Goal: Information Seeking & Learning: Find specific fact

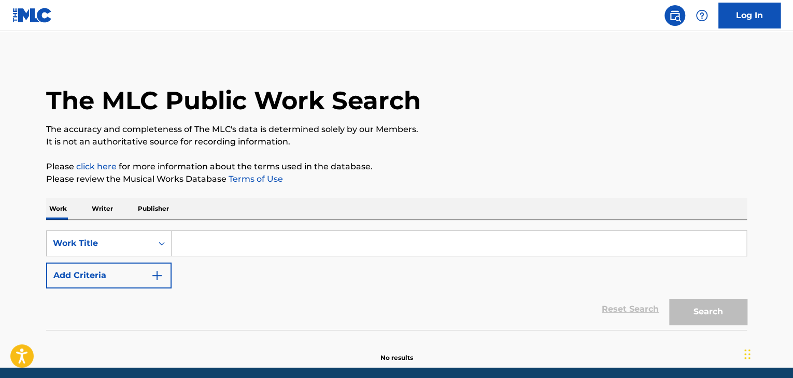
click at [195, 241] on input "Search Form" at bounding box center [459, 243] width 575 height 25
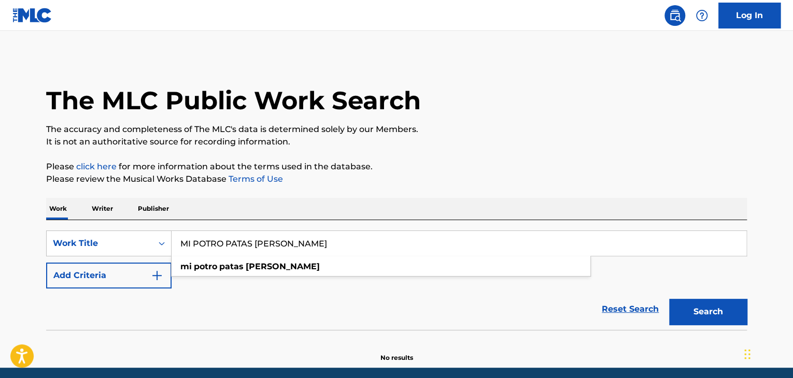
type input "MI POTRO PATAS [PERSON_NAME]"
click at [485, 139] on p "It is not an authoritative source for recording information." at bounding box center [396, 142] width 701 height 12
click at [164, 277] on button "Add Criteria" at bounding box center [108, 276] width 125 height 26
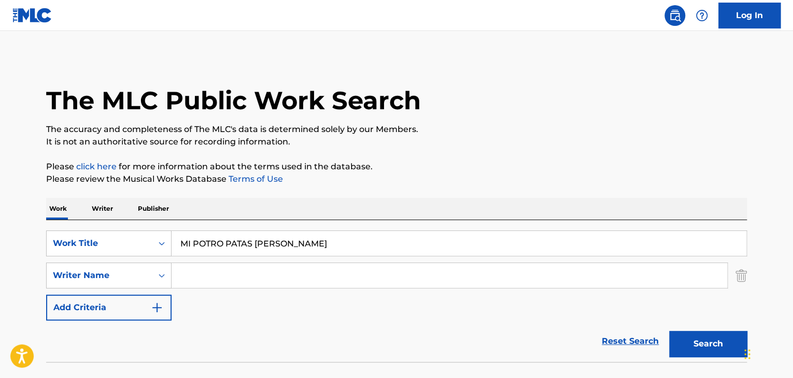
click at [191, 276] on input "Search Form" at bounding box center [450, 275] width 556 height 25
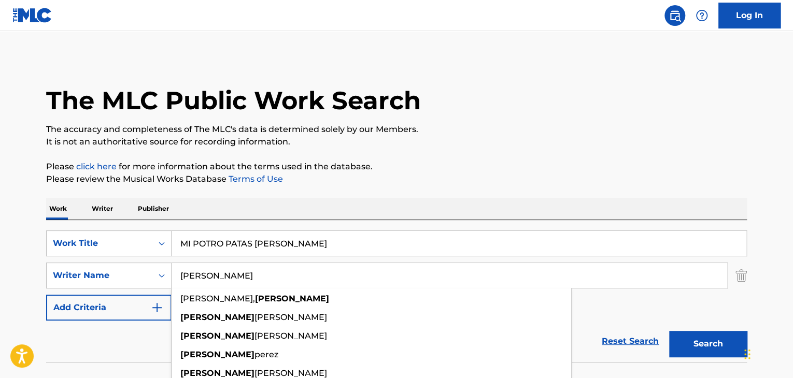
type input "[PERSON_NAME]"
click at [338, 172] on p "Please click here for more information about the terms used in the database." at bounding box center [396, 167] width 701 height 12
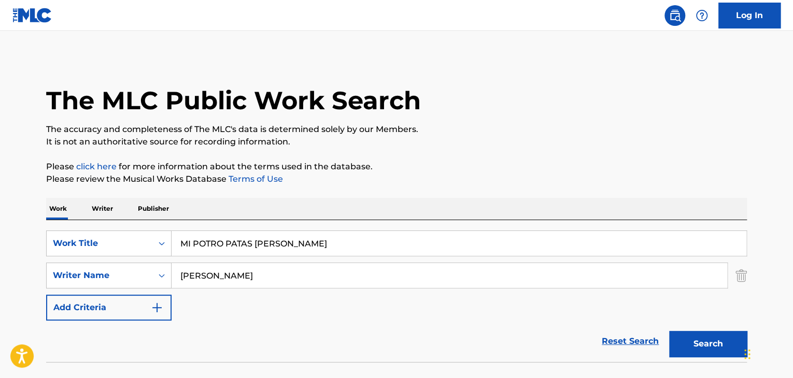
click at [695, 348] on button "Search" at bounding box center [708, 344] width 78 height 26
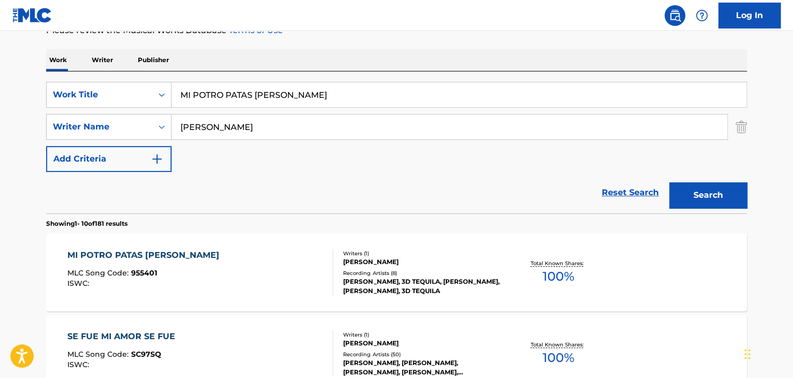
scroll to position [156, 0]
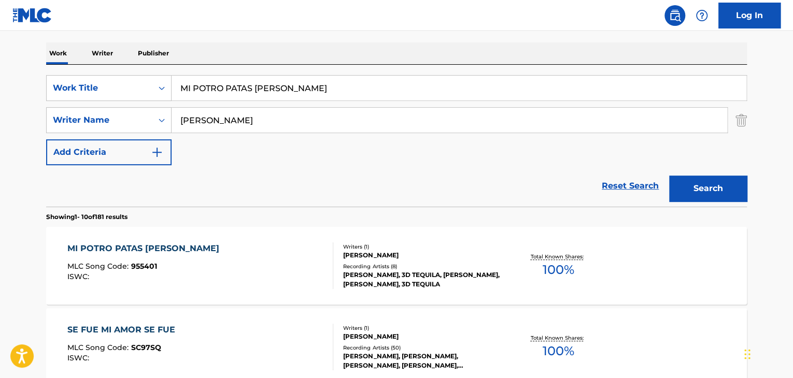
click at [151, 250] on div "MI POTRO PATAS [PERSON_NAME]" at bounding box center [145, 249] width 157 height 12
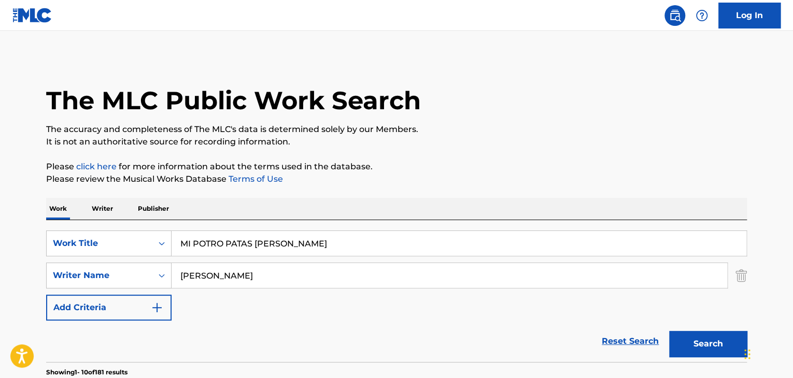
drag, startPoint x: 257, startPoint y: 235, endPoint x: 0, endPoint y: 226, distance: 256.8
type input "CABALLO SIN REGISTRO"
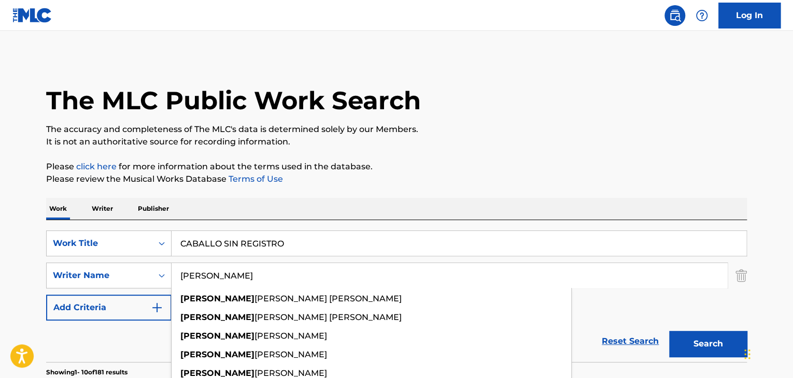
type input "[PERSON_NAME]"
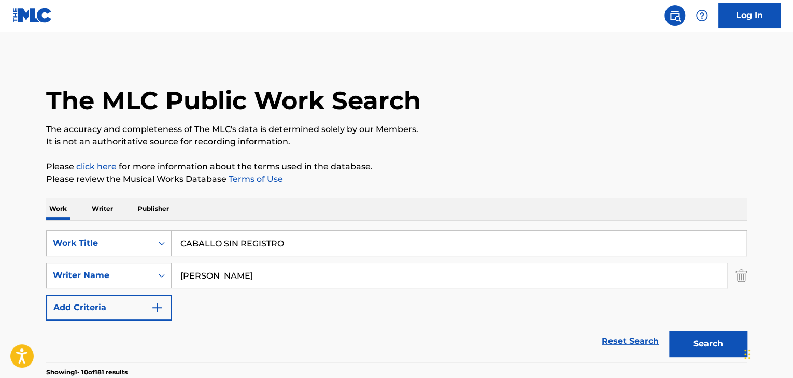
click at [722, 345] on button "Search" at bounding box center [708, 344] width 78 height 26
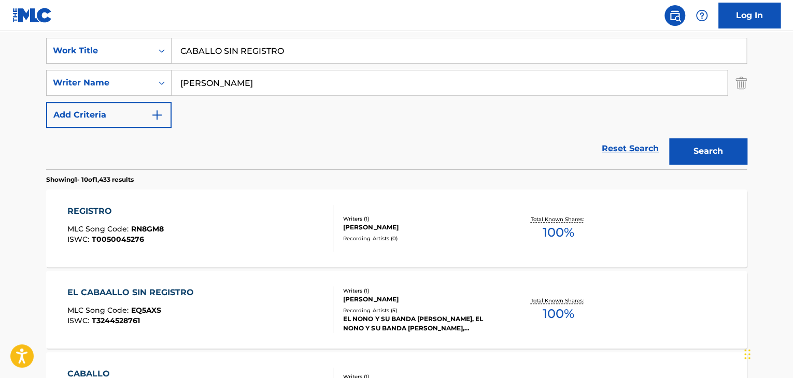
scroll to position [259, 0]
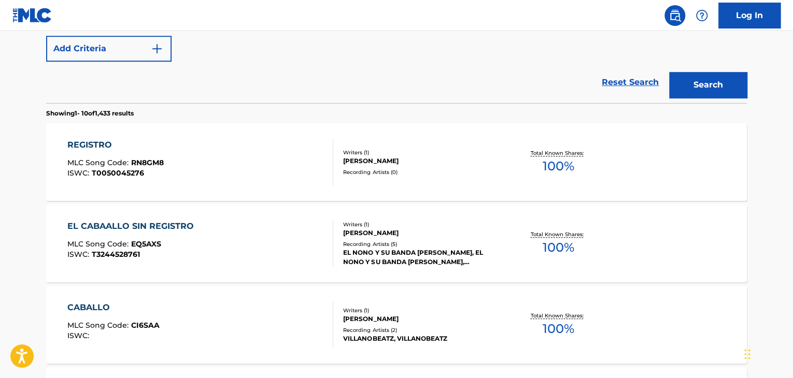
click at [163, 229] on div "EL CABAALLO SIN REGISTRO" at bounding box center [133, 226] width 132 height 12
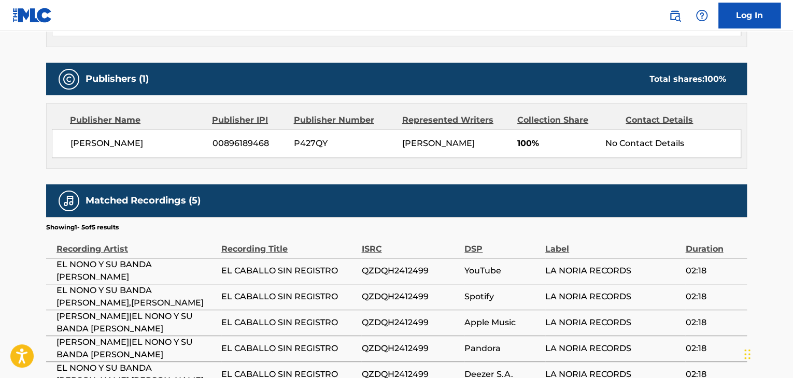
scroll to position [467, 0]
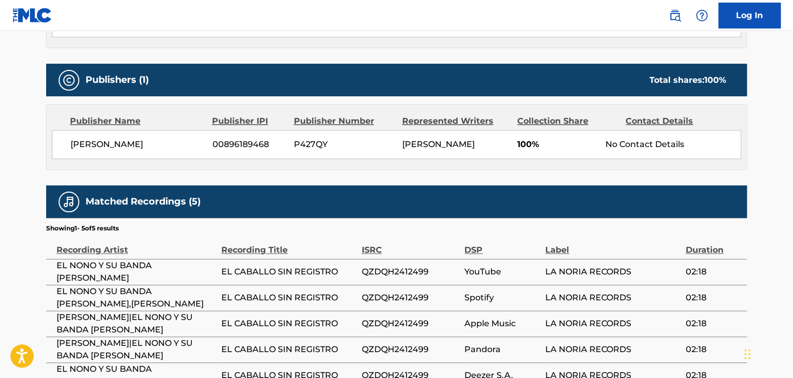
click at [74, 170] on div "Publisher Name Publisher IPI Publisher Number Represented Writers Collection Sh…" at bounding box center [397, 137] width 700 height 65
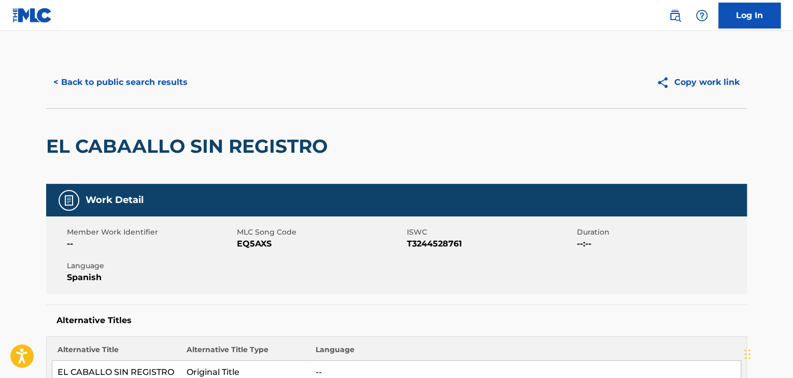
scroll to position [0, 0]
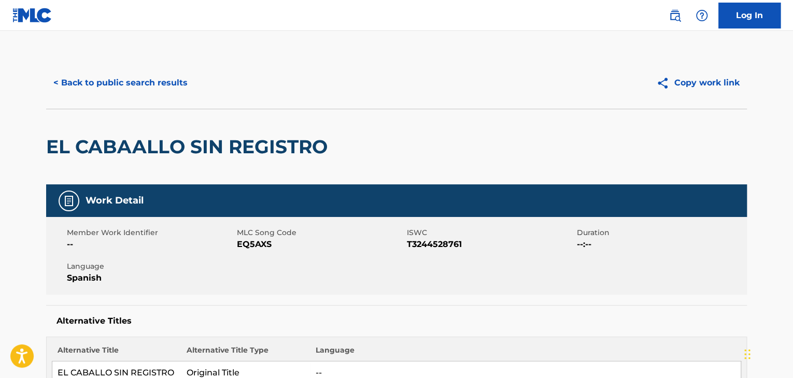
click at [58, 81] on button "< Back to public search results" at bounding box center [120, 83] width 149 height 26
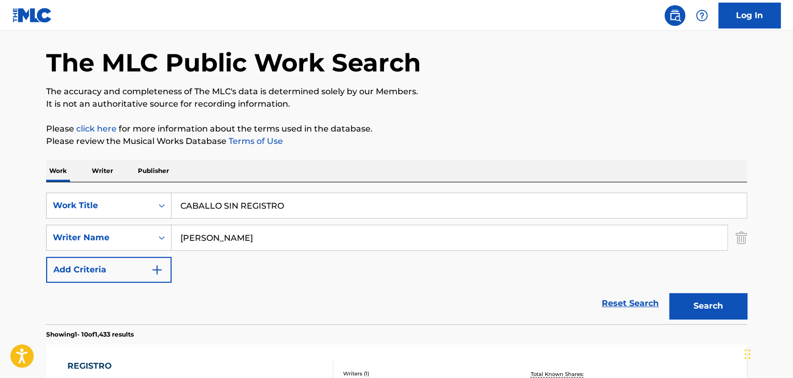
scroll to position [52, 0]
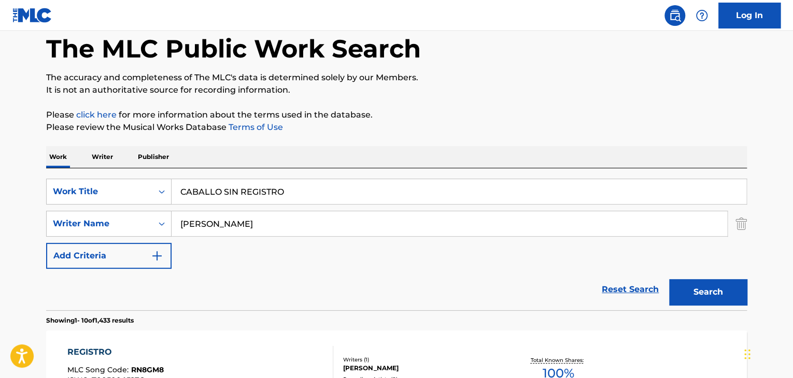
drag, startPoint x: 226, startPoint y: 190, endPoint x: 312, endPoint y: 198, distance: 85.9
click at [312, 198] on input "CABALLO SIN REGISTRO" at bounding box center [459, 191] width 575 height 25
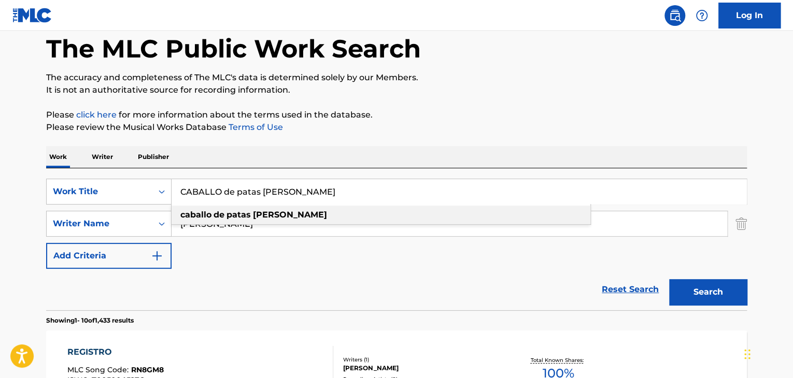
click at [288, 219] on div "caballo de patas [PERSON_NAME]" at bounding box center [381, 215] width 419 height 19
type input "caballo de patas [PERSON_NAME]"
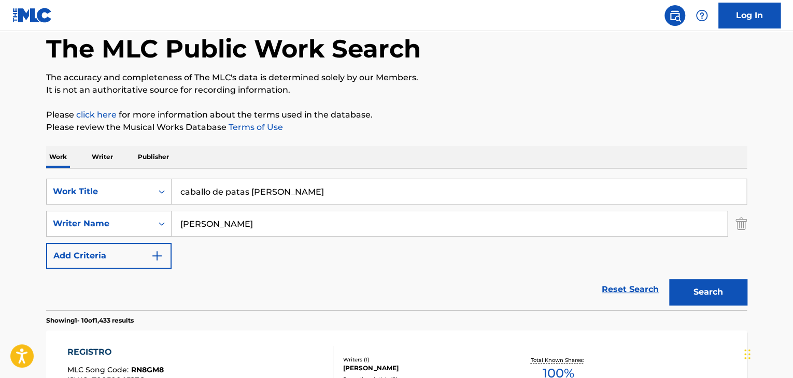
drag, startPoint x: 283, startPoint y: 226, endPoint x: 39, endPoint y: 224, distance: 243.7
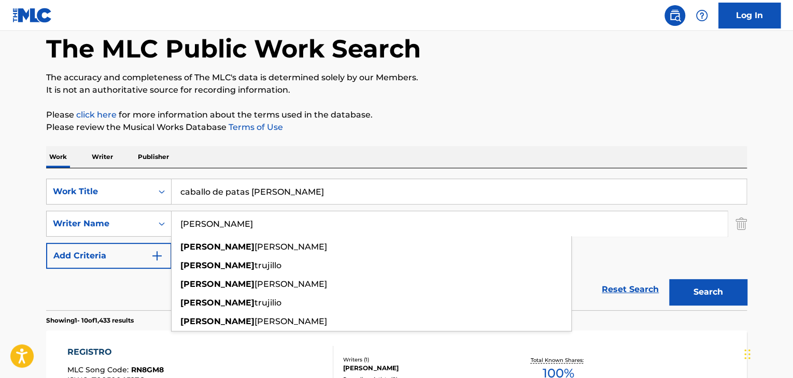
click at [212, 264] on strong "[PERSON_NAME]" at bounding box center [217, 266] width 74 height 10
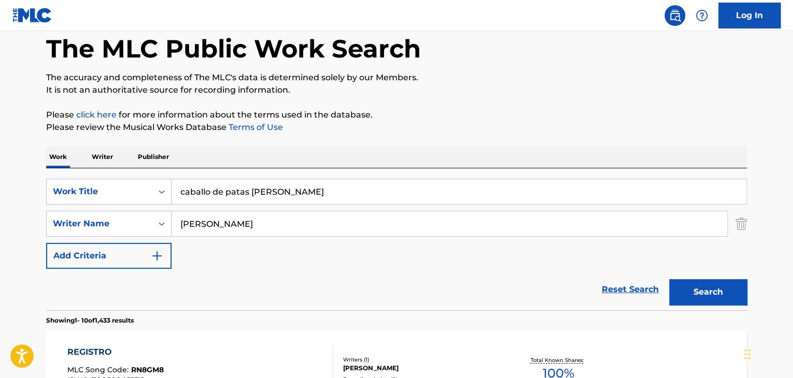
click at [704, 283] on button "Search" at bounding box center [708, 292] width 78 height 26
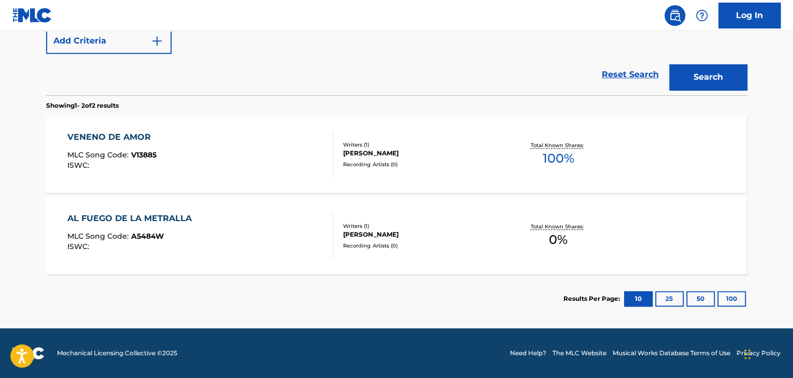
scroll to position [111, 0]
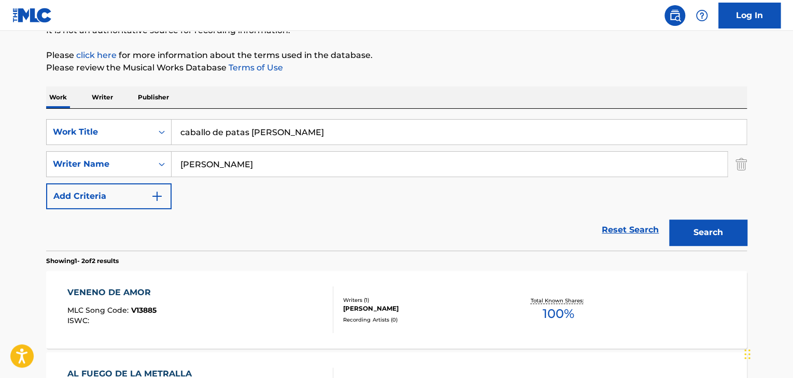
click at [200, 167] on input "[PERSON_NAME]" at bounding box center [450, 164] width 556 height 25
click at [407, 92] on div "Work Writer Publisher" at bounding box center [396, 98] width 701 height 22
drag, startPoint x: 686, startPoint y: 228, endPoint x: 673, endPoint y: 216, distance: 17.3
click at [686, 228] on button "Search" at bounding box center [708, 233] width 78 height 26
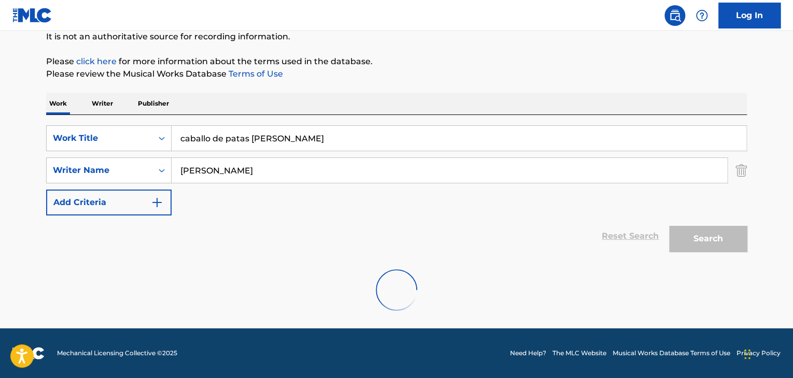
scroll to position [72, 0]
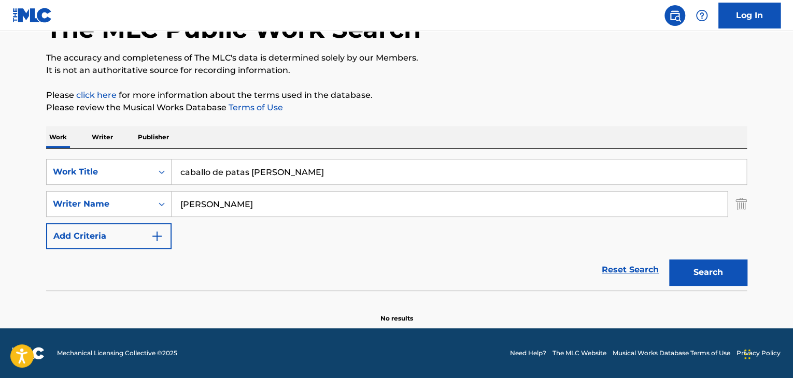
click at [286, 202] on input "[PERSON_NAME]" at bounding box center [450, 204] width 556 height 25
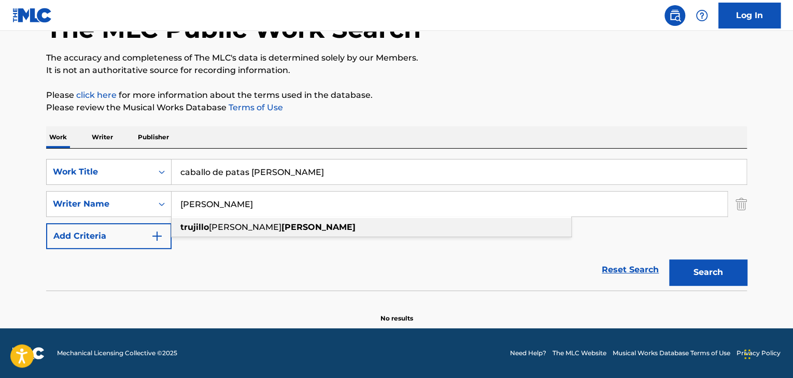
click at [282, 227] on strong "[PERSON_NAME]" at bounding box center [319, 227] width 74 height 10
type input "[PERSON_NAME] [PERSON_NAME]"
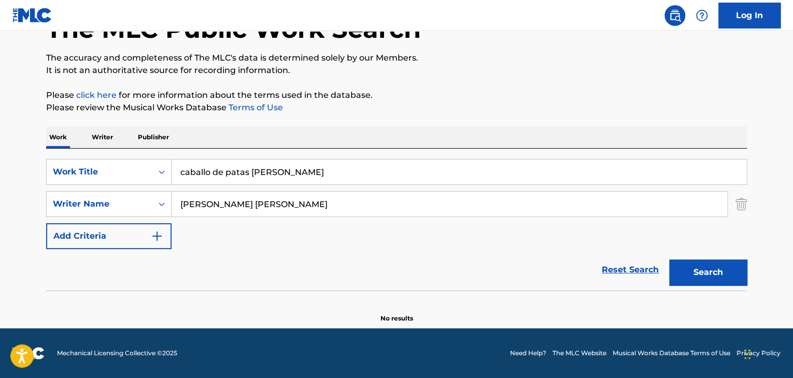
click at [686, 276] on button "Search" at bounding box center [708, 273] width 78 height 26
drag, startPoint x: 219, startPoint y: 171, endPoint x: 91, endPoint y: 165, distance: 128.2
click at [91, 168] on div "SearchWithCriteria6b22e14a-6aa0-4bff-973f-975e4d3da413 Work Title caballo de pa…" at bounding box center [396, 172] width 701 height 26
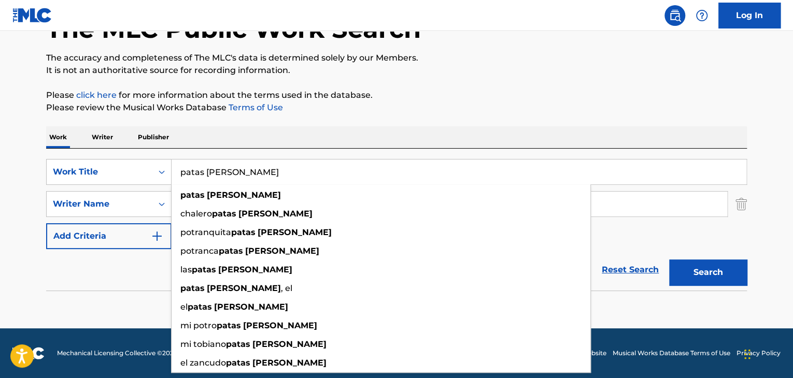
type input "patas [PERSON_NAME]"
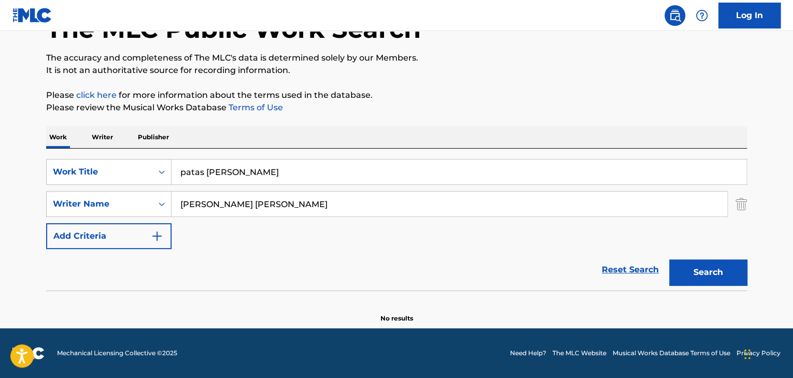
click at [347, 127] on div "Work Writer Publisher" at bounding box center [396, 137] width 701 height 22
click at [677, 268] on button "Search" at bounding box center [708, 273] width 78 height 26
click at [105, 131] on p "Writer" at bounding box center [102, 137] width 27 height 22
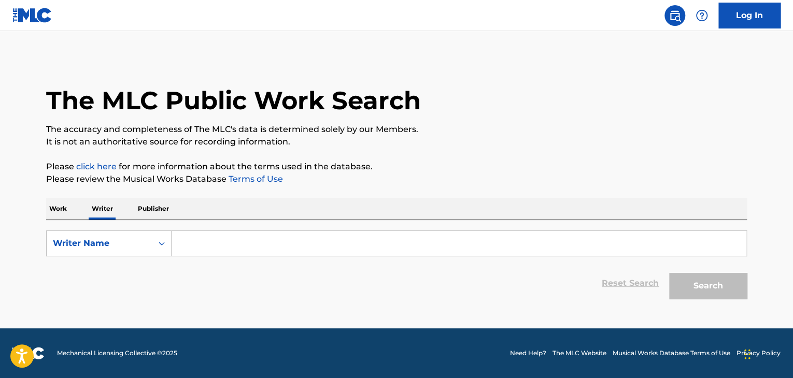
click at [240, 252] on input "Search Form" at bounding box center [459, 243] width 575 height 25
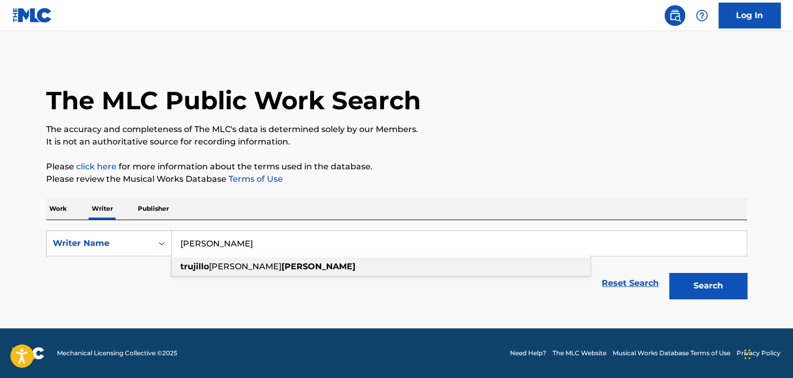
drag, startPoint x: 245, startPoint y: 263, endPoint x: 251, endPoint y: 263, distance: 6.2
click at [282, 263] on strong "[PERSON_NAME]" at bounding box center [319, 267] width 74 height 10
type input "[PERSON_NAME] [PERSON_NAME]"
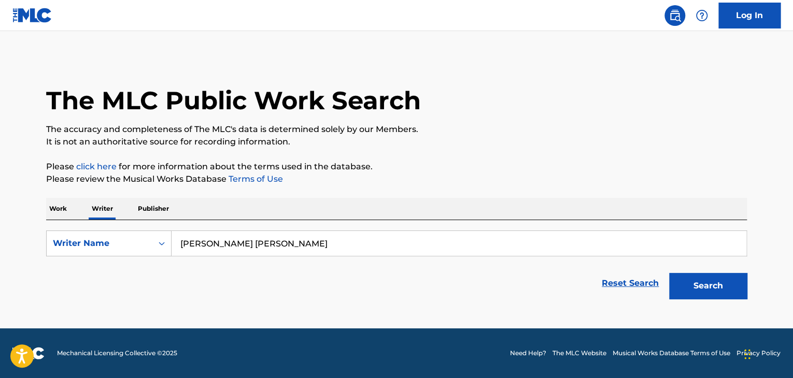
click at [696, 295] on button "Search" at bounding box center [708, 286] width 78 height 26
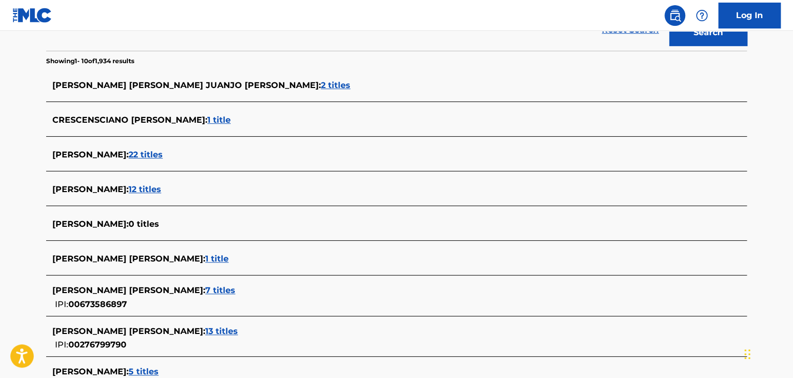
scroll to position [259, 0]
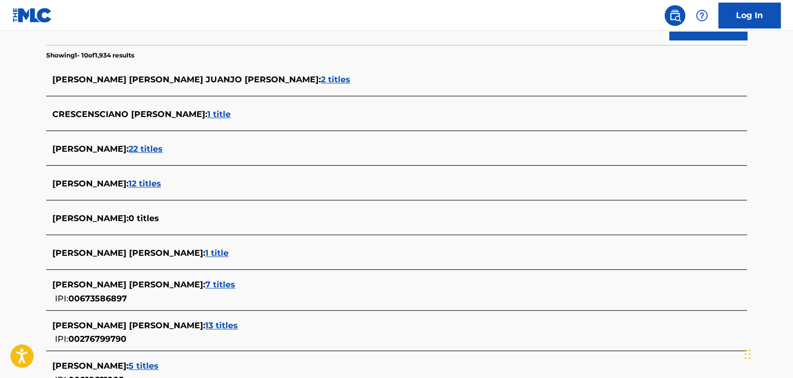
click at [153, 110] on span "CRESCENSCIANO [PERSON_NAME] :" at bounding box center [129, 114] width 155 height 10
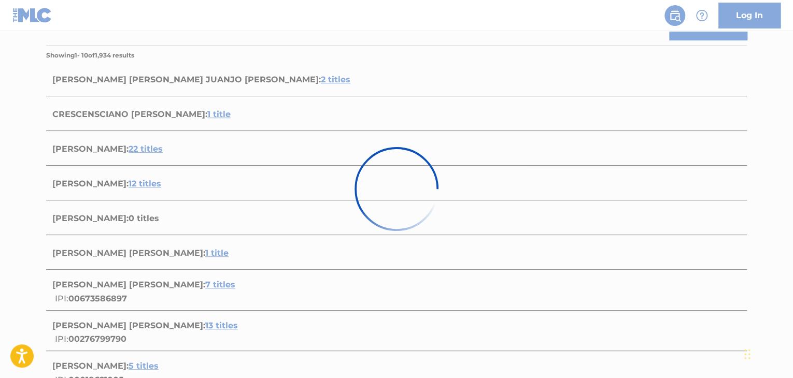
scroll to position [153, 0]
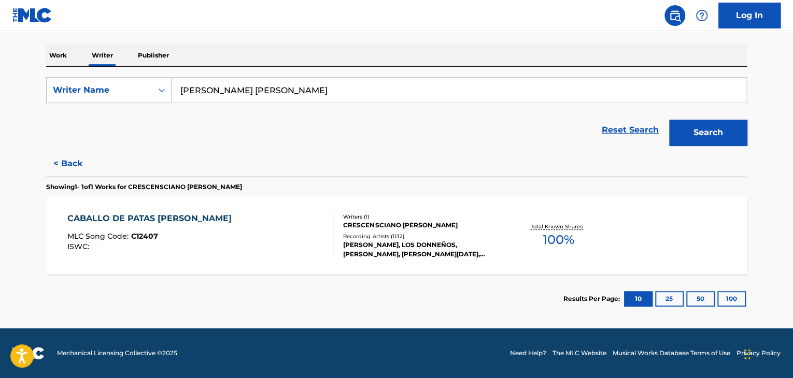
click at [155, 220] on div "CABALLO DE PATAS [PERSON_NAME]" at bounding box center [152, 219] width 170 height 12
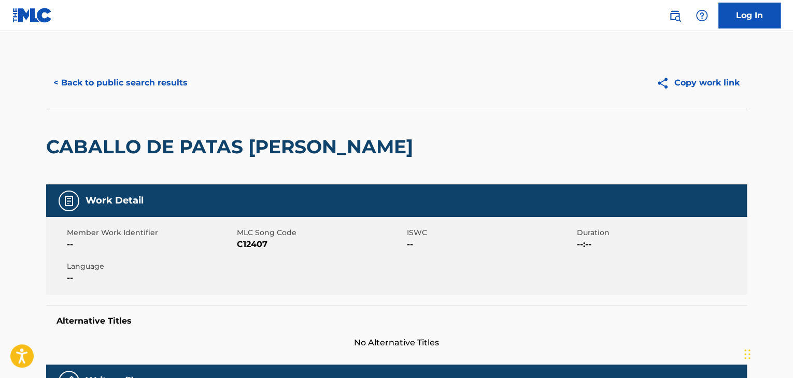
click at [63, 89] on button "< Back to public search results" at bounding box center [120, 83] width 149 height 26
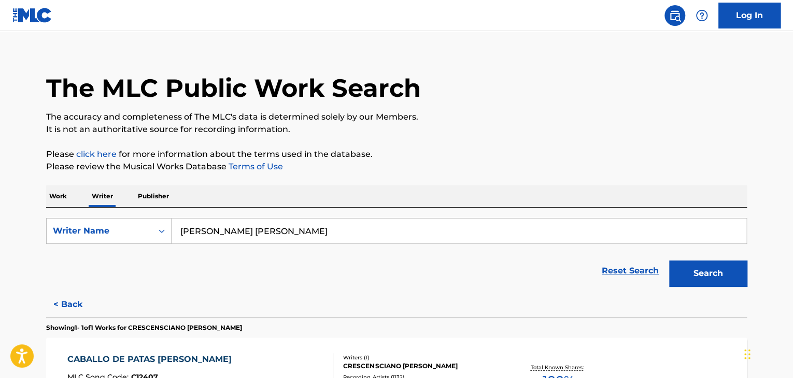
drag, startPoint x: 210, startPoint y: 232, endPoint x: 0, endPoint y: 227, distance: 210.6
click at [0, 227] on main "The MLC Public Work Search The accuracy and completeness of The MLC's data is d…" at bounding box center [396, 244] width 793 height 451
type input "[PERSON_NAME]"
click at [471, 139] on div "The MLC Public Work Search The accuracy and completeness of The MLC's data is d…" at bounding box center [397, 255] width 726 height 420
drag, startPoint x: 701, startPoint y: 274, endPoint x: 573, endPoint y: 213, distance: 141.9
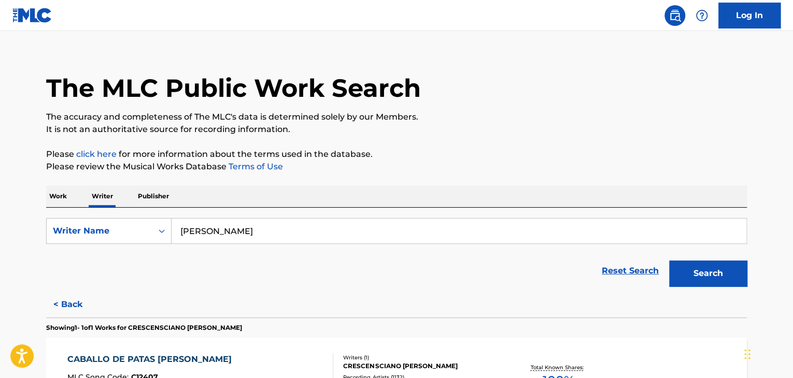
click at [700, 273] on button "Search" at bounding box center [708, 274] width 78 height 26
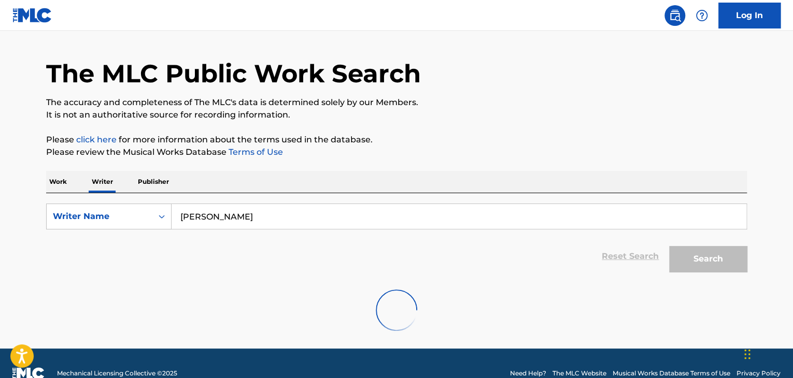
scroll to position [47, 0]
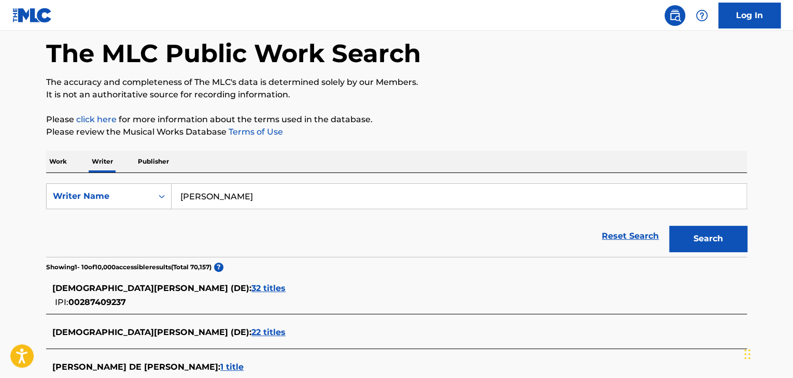
click at [57, 165] on p "Work" at bounding box center [58, 162] width 24 height 22
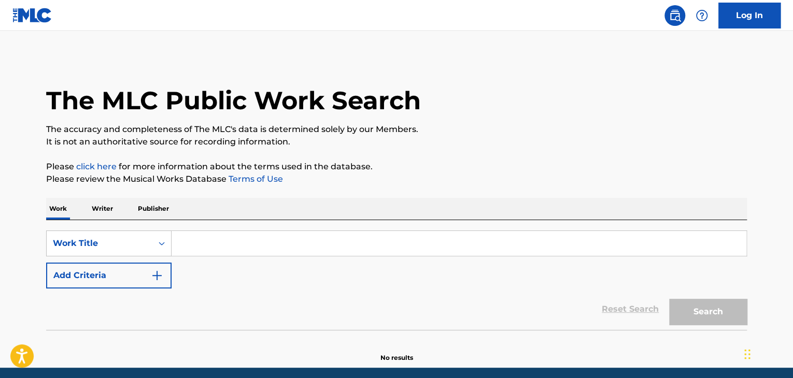
click at [213, 238] on input "Search Form" at bounding box center [459, 243] width 575 height 25
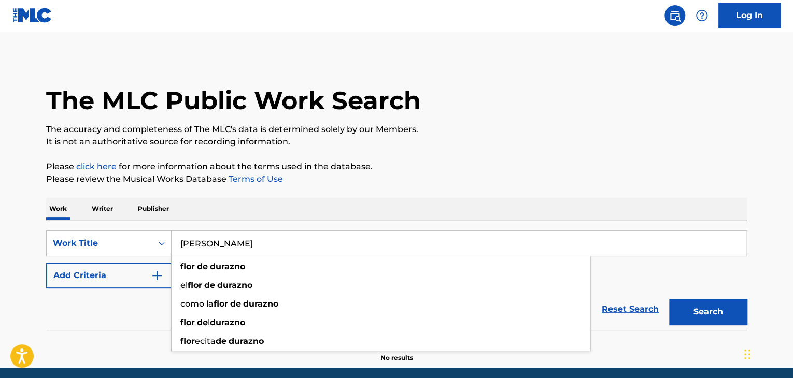
type input "[PERSON_NAME]"
click at [474, 177] on p "Please review the Musical Works Database Terms of Use" at bounding box center [396, 179] width 701 height 12
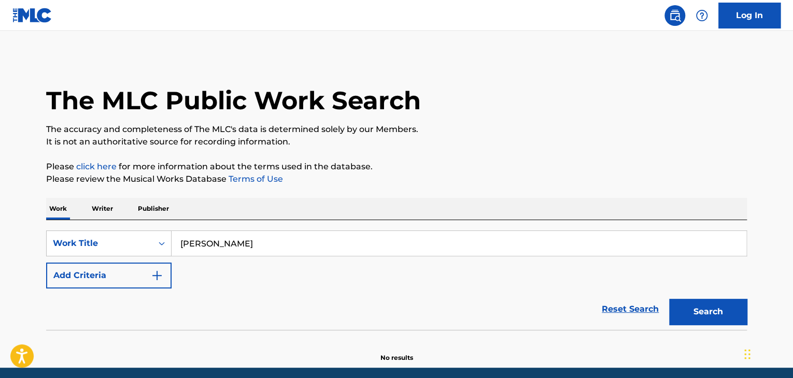
click at [682, 310] on button "Search" at bounding box center [708, 312] width 78 height 26
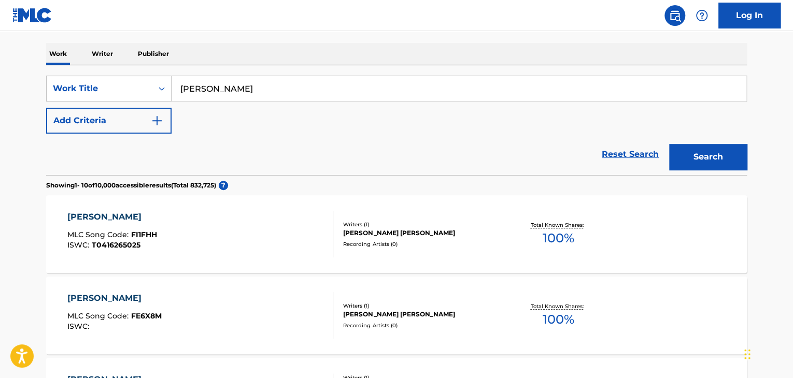
scroll to position [125, 0]
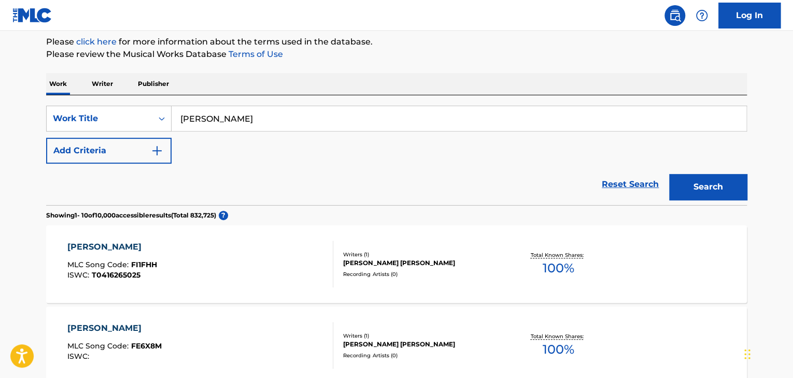
click at [166, 153] on button "Add Criteria" at bounding box center [108, 151] width 125 height 26
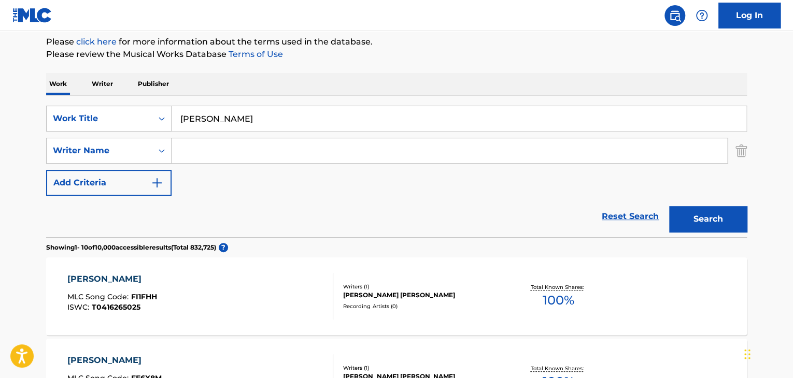
click at [205, 156] on input "Search Form" at bounding box center [450, 150] width 556 height 25
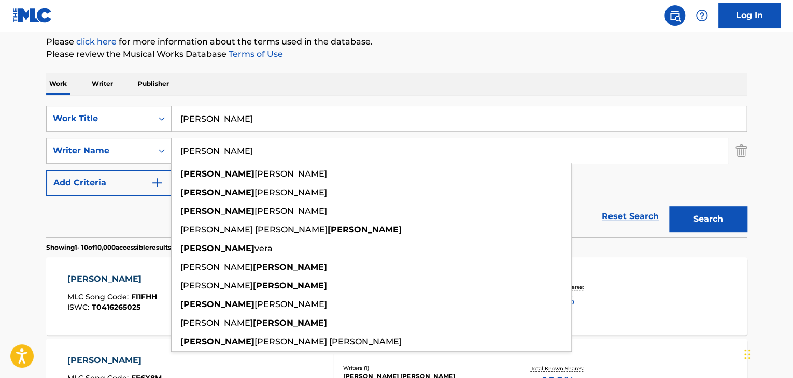
type input "[PERSON_NAME]"
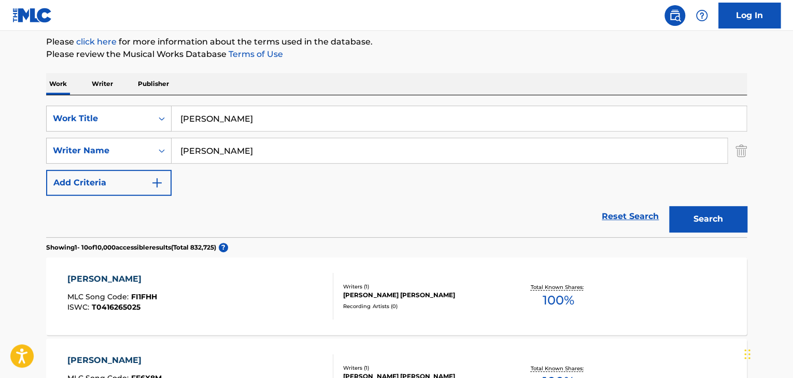
click at [342, 83] on div "Work Writer Publisher" at bounding box center [396, 84] width 701 height 22
click at [694, 222] on button "Search" at bounding box center [708, 219] width 78 height 26
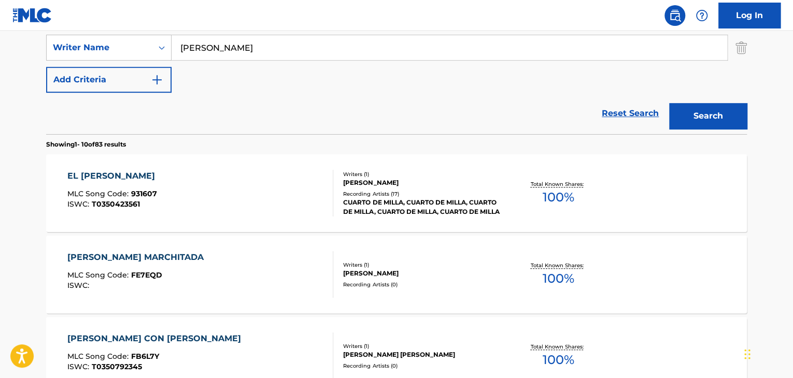
scroll to position [229, 0]
click at [134, 181] on div "EL [PERSON_NAME] MLC Song Code : 931607 ISWC : T0350423561" at bounding box center [113, 193] width 93 height 47
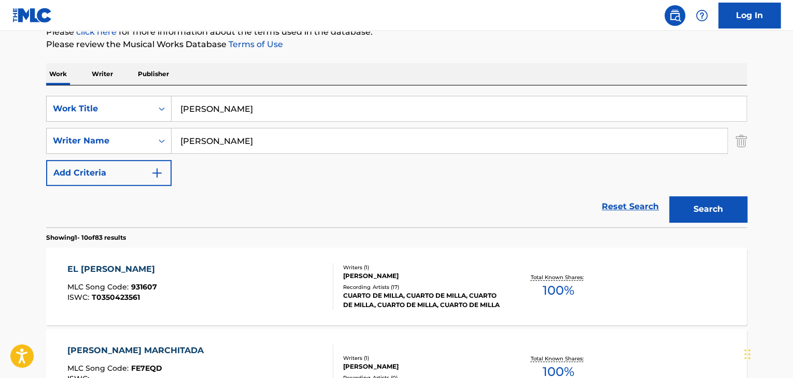
scroll to position [125, 0]
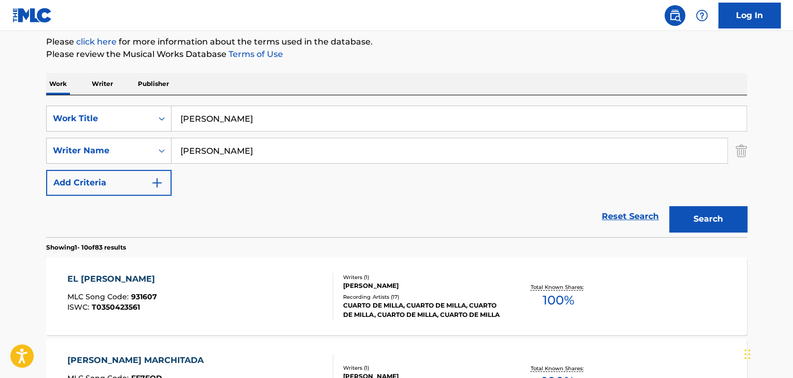
drag, startPoint x: 248, startPoint y: 115, endPoint x: 50, endPoint y: 95, distance: 199.5
click at [50, 95] on div "SearchWithCriteria6b22e14a-6aa0-4bff-973f-975e4d3da413 Work Title [PERSON_NAME]…" at bounding box center [396, 166] width 701 height 142
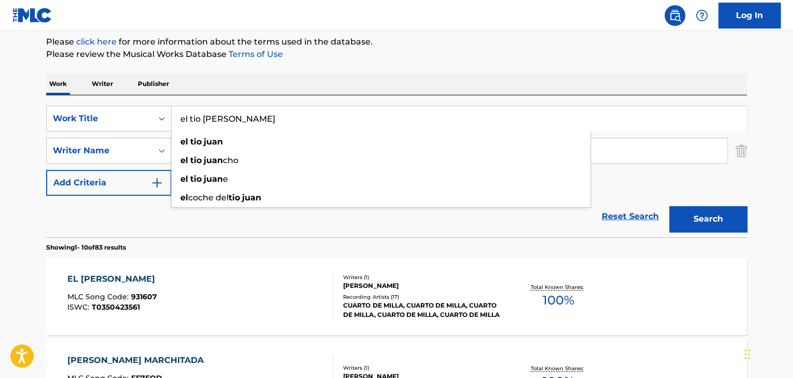
type input "el tio [PERSON_NAME]"
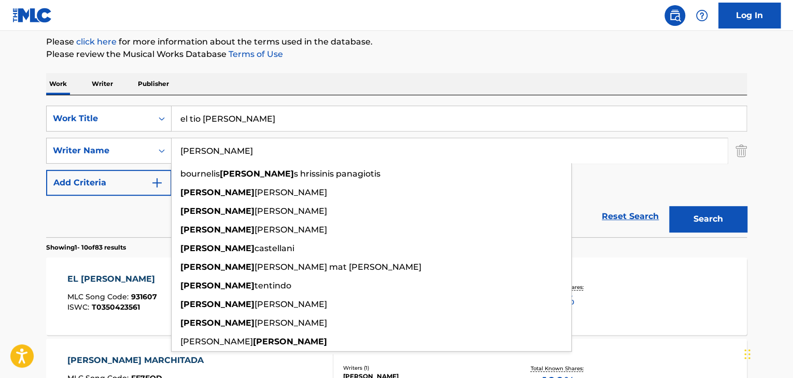
type input "[PERSON_NAME]"
click at [271, 59] on p "Please review the Musical Works Database Terms of Use" at bounding box center [396, 54] width 701 height 12
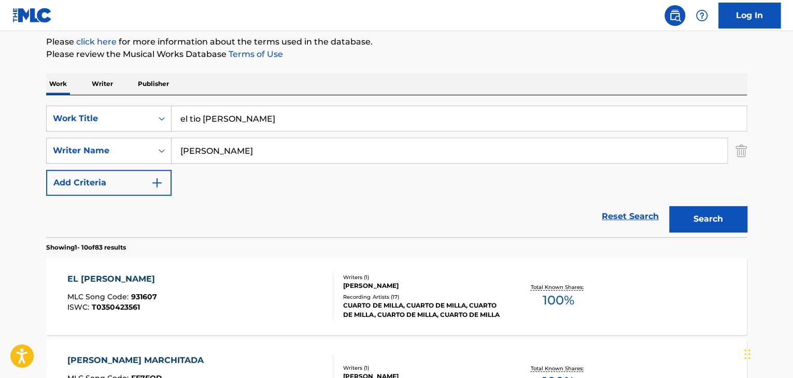
click at [718, 227] on button "Search" at bounding box center [708, 219] width 78 height 26
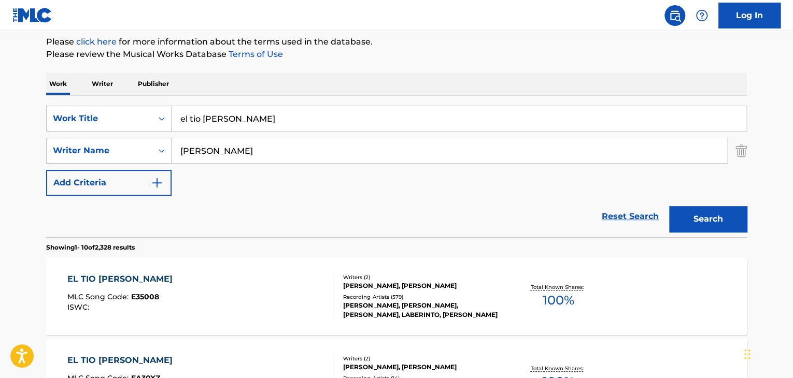
click at [112, 279] on div "EL TIO [PERSON_NAME]" at bounding box center [122, 279] width 110 height 12
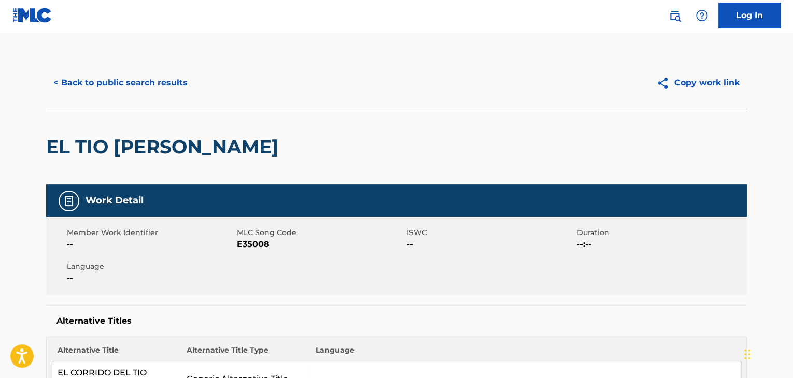
click at [60, 82] on button "< Back to public search results" at bounding box center [120, 83] width 149 height 26
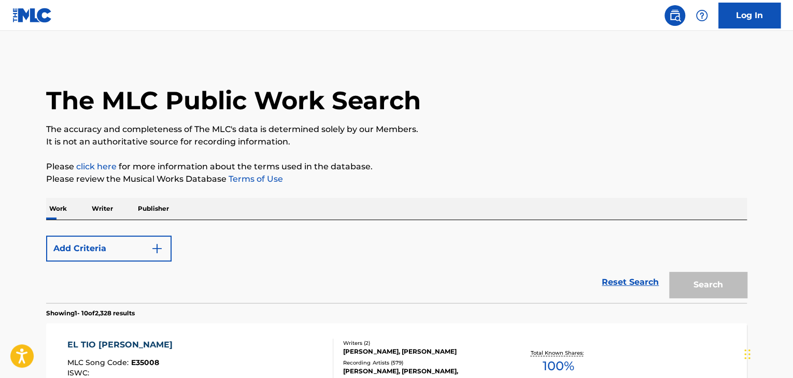
scroll to position [125, 0]
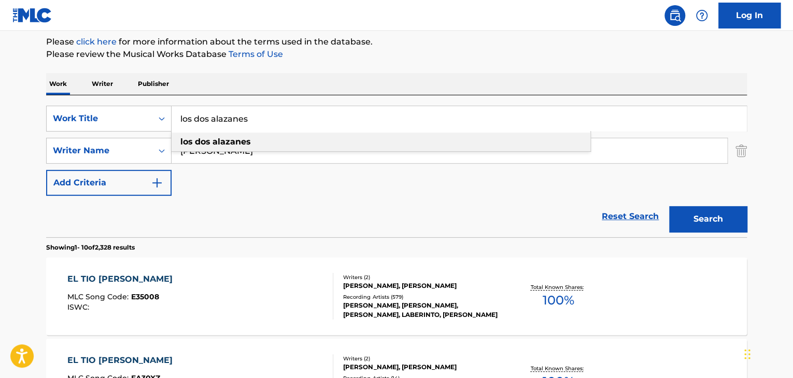
type input "los dos alazanes"
click at [202, 146] on strong "dos" at bounding box center [203, 142] width 16 height 10
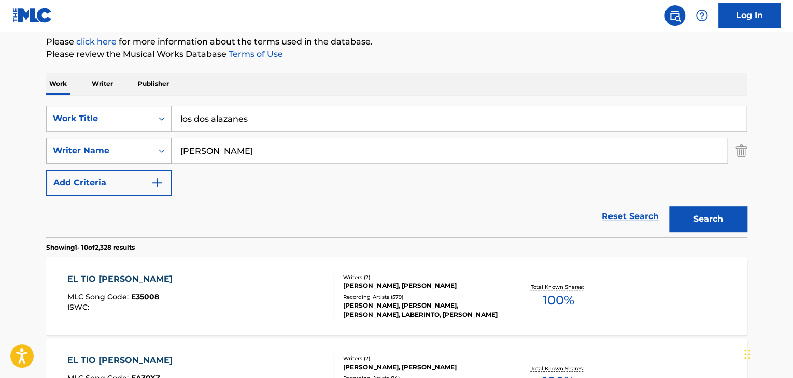
drag, startPoint x: 235, startPoint y: 150, endPoint x: 158, endPoint y: 144, distance: 77.5
click at [158, 144] on div "SearchWithCriteria740b7426-e2e6-4449-b0c9-eaa654b1401f Writer Name [PERSON_NAME]" at bounding box center [396, 151] width 701 height 26
drag, startPoint x: 710, startPoint y: 210, endPoint x: 629, endPoint y: 234, distance: 84.8
click at [710, 210] on button "Search" at bounding box center [708, 219] width 78 height 26
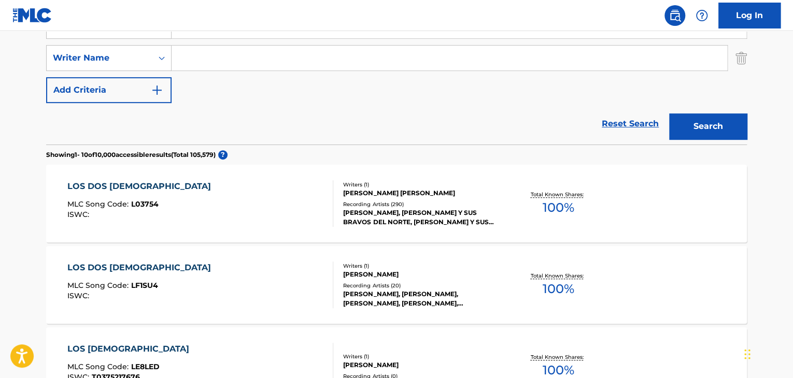
scroll to position [229, 0]
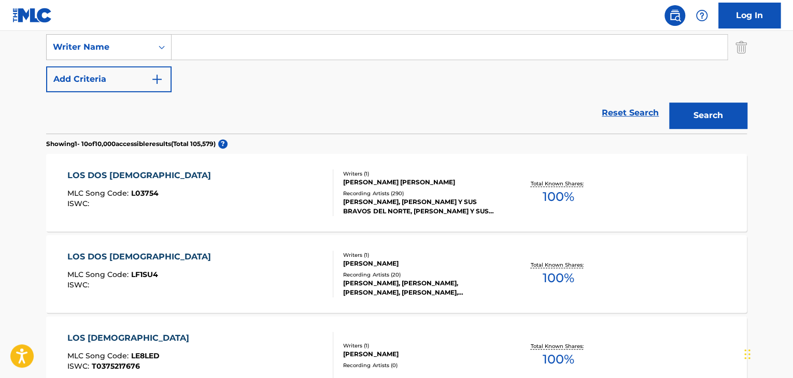
click at [133, 175] on div "LOS DOS [DEMOGRAPHIC_DATA]" at bounding box center [141, 176] width 149 height 12
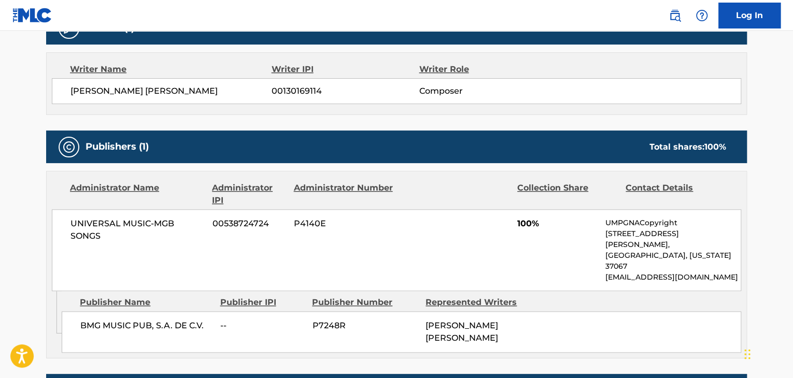
scroll to position [415, 0]
